Goal: Book appointment/travel/reservation

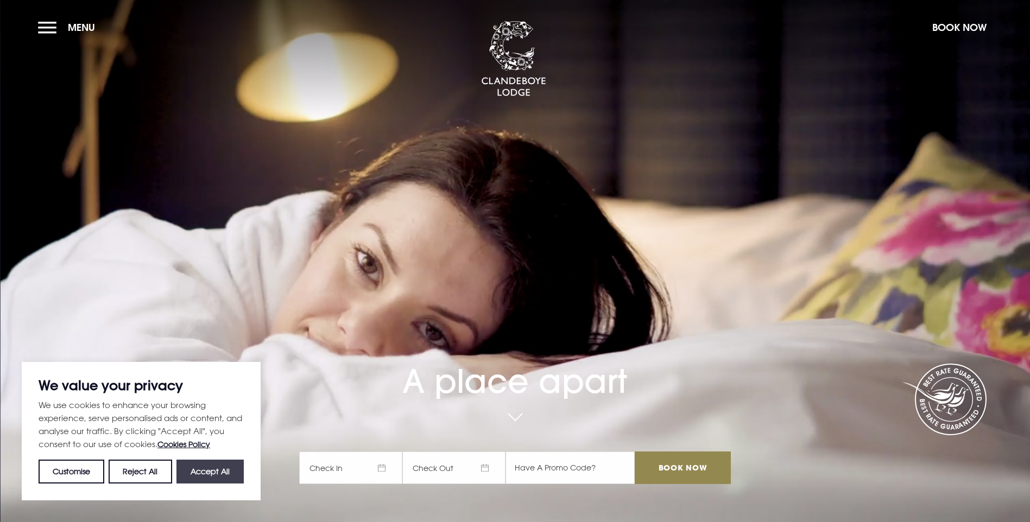
click at [217, 472] on button "Accept All" at bounding box center [209, 472] width 67 height 24
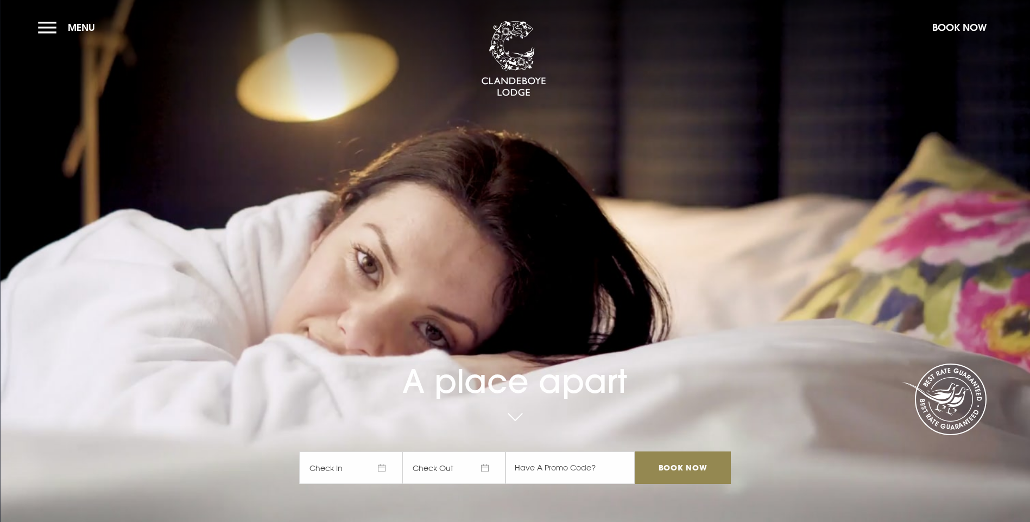
checkbox input "true"
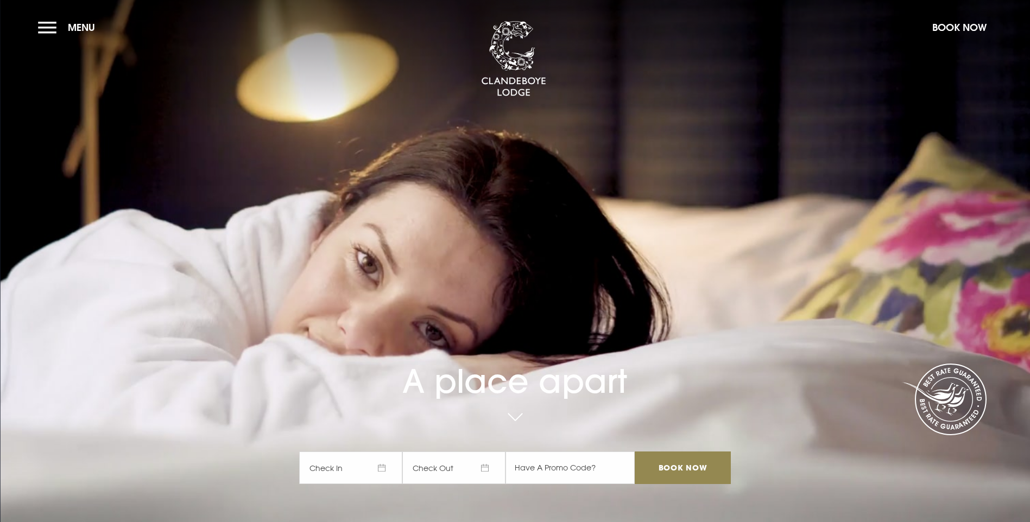
click at [390, 452] on span "Check In" at bounding box center [350, 468] width 103 height 33
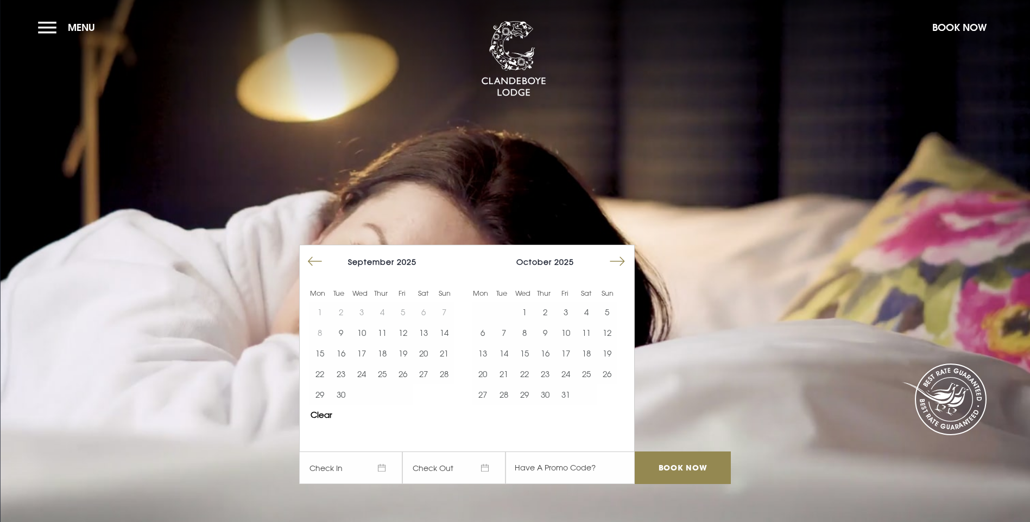
click at [619, 251] on button "Move forward to switch to the next month." at bounding box center [617, 261] width 21 height 21
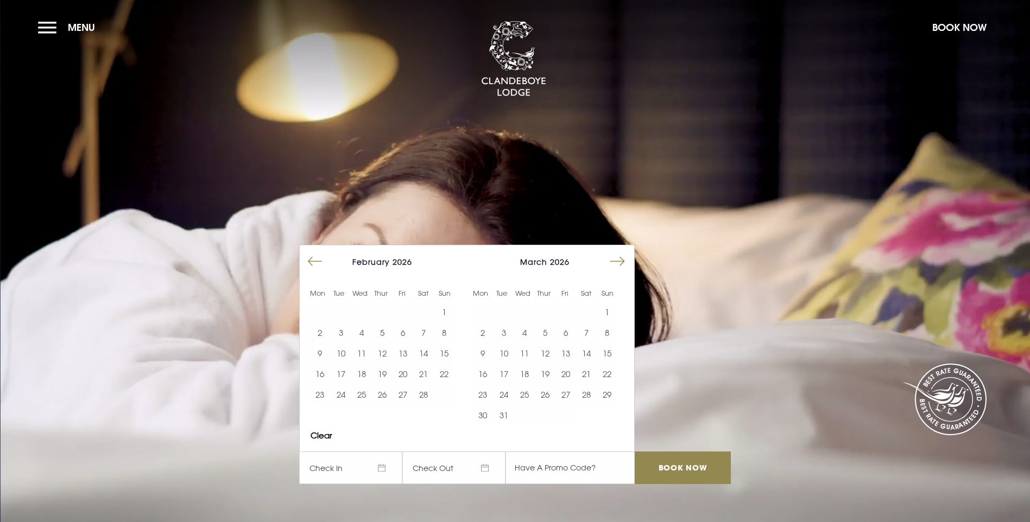
click at [619, 251] on button "Move forward to switch to the next month." at bounding box center [617, 261] width 21 height 21
click at [569, 364] on button "26" at bounding box center [565, 374] width 21 height 21
click at [700, 452] on input "Book Now" at bounding box center [683, 468] width 96 height 33
